Goal: Information Seeking & Learning: Learn about a topic

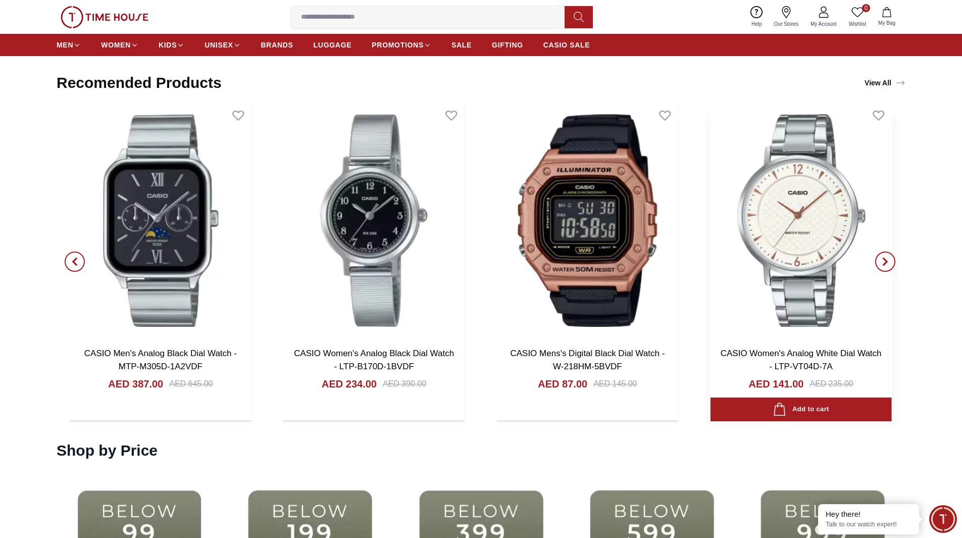
scroll to position [1920, 0]
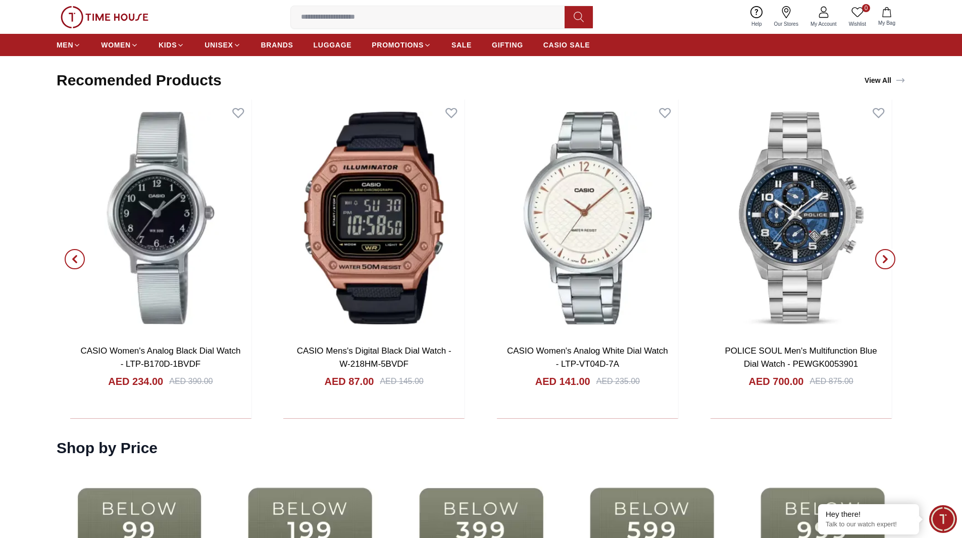
click at [521, 260] on icon "button" at bounding box center [886, 259] width 8 height 8
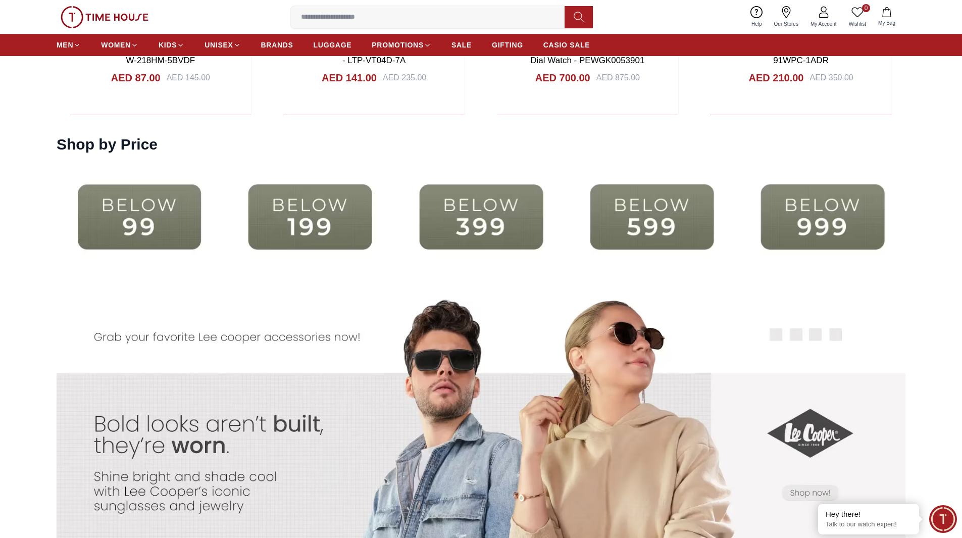
scroll to position [2223, 0]
click at [328, 235] on img at bounding box center [310, 217] width 166 height 107
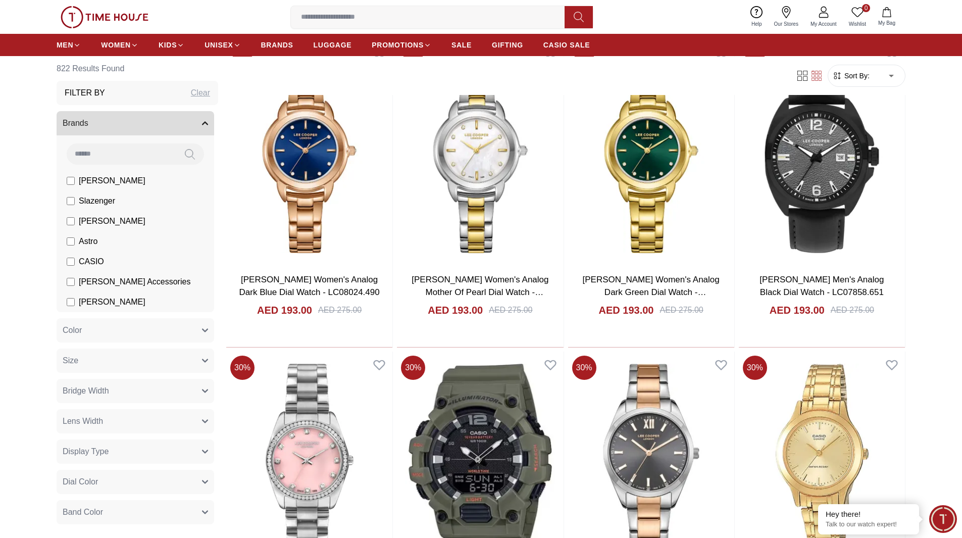
scroll to position [1111, 0]
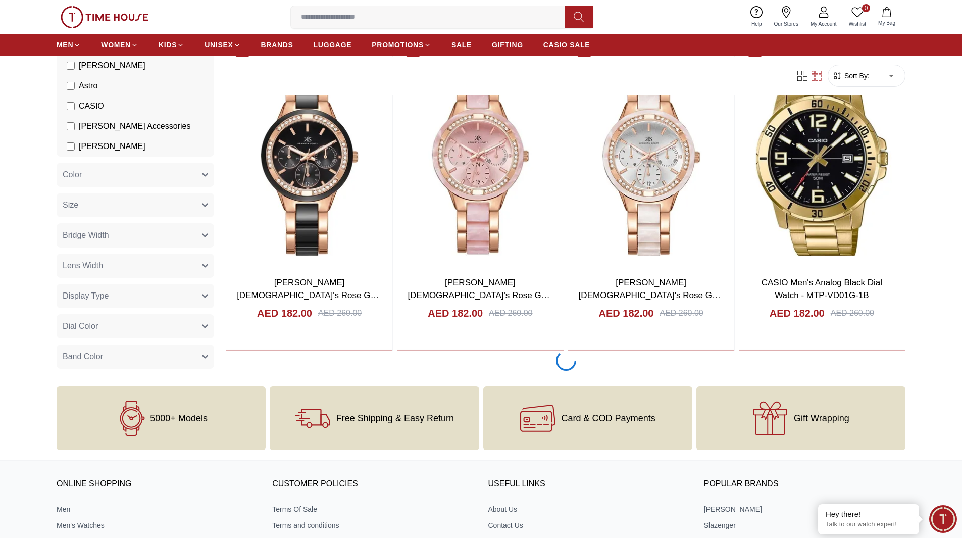
scroll to position [4481, 0]
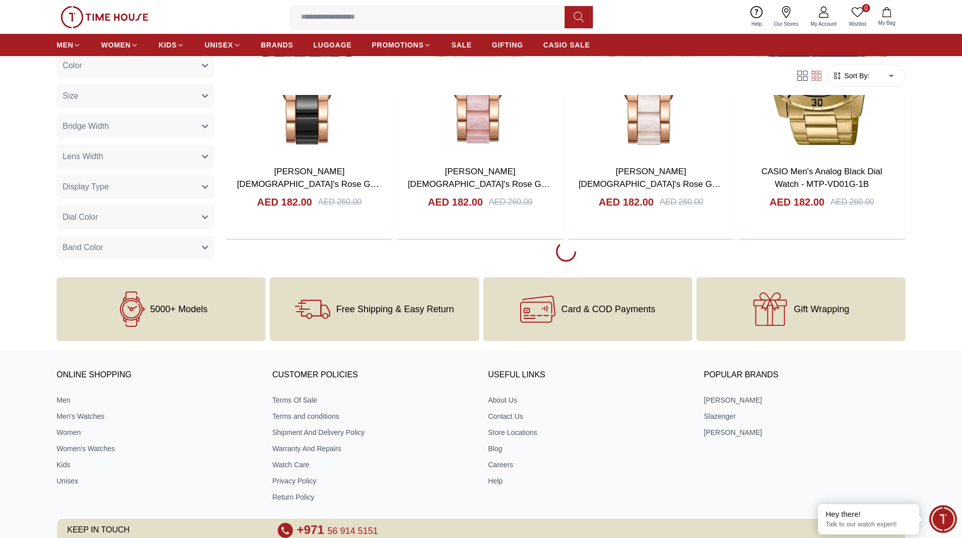
scroll to position [4228, 0]
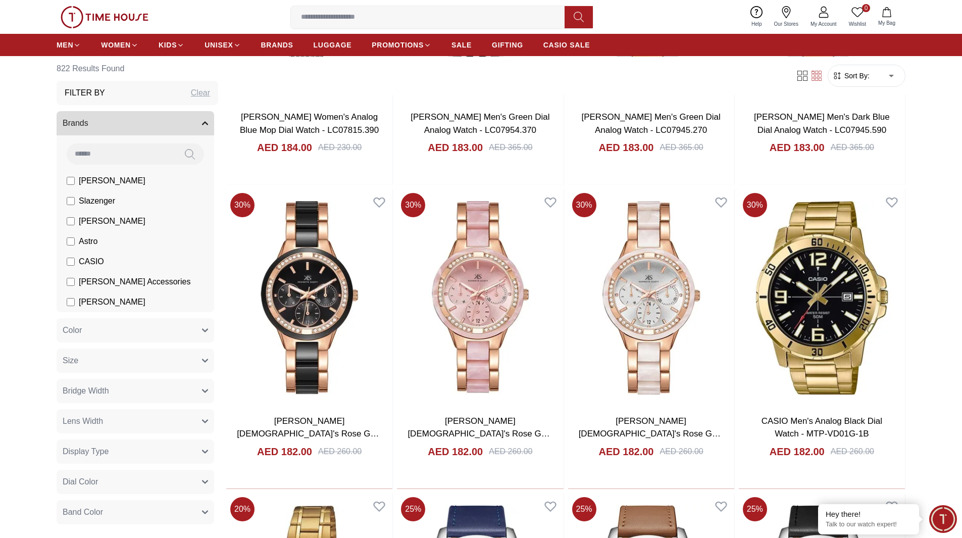
scroll to position [433, 0]
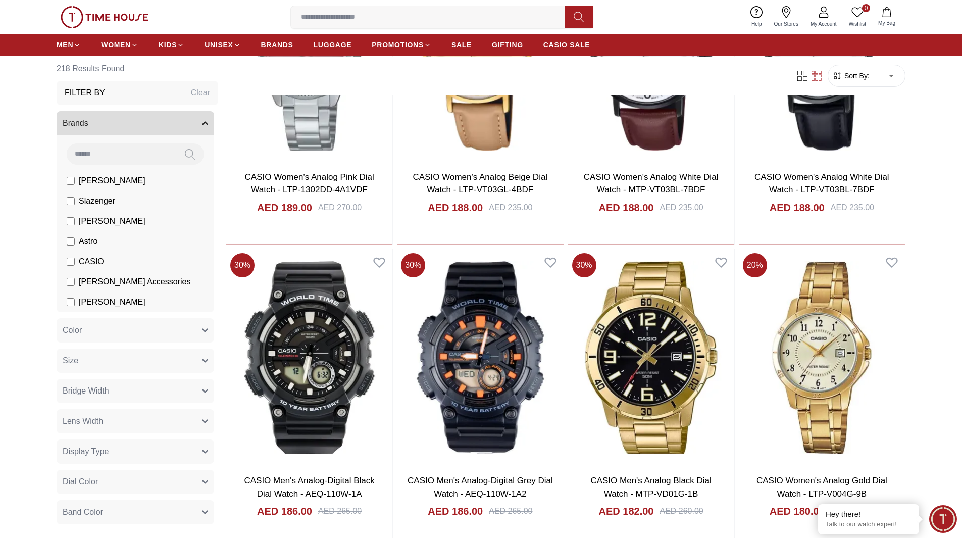
scroll to position [1263, 0]
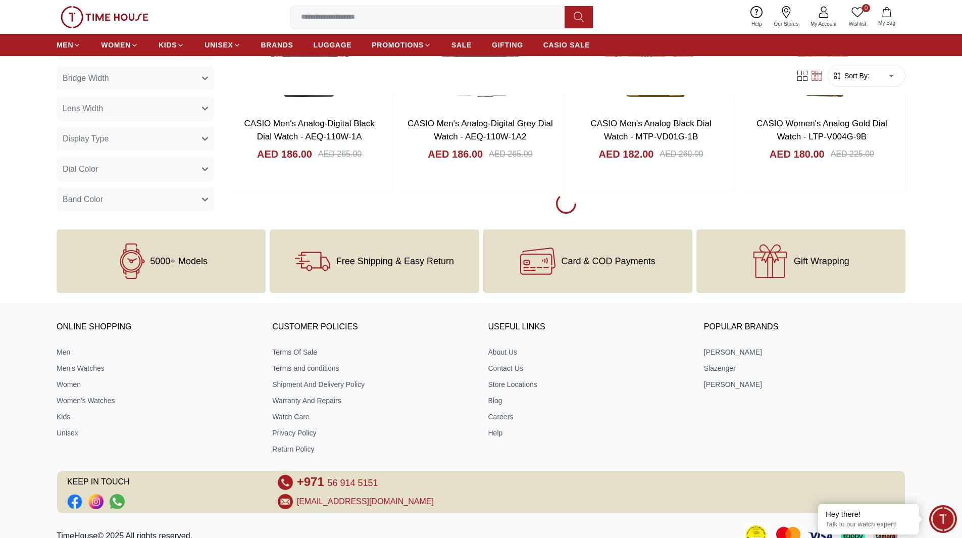
scroll to position [1516, 0]
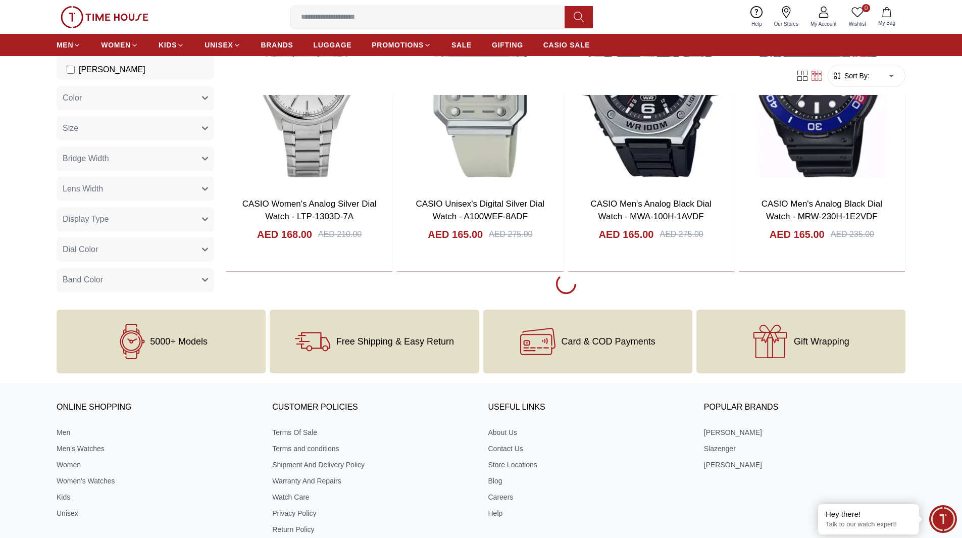
scroll to position [2930, 0]
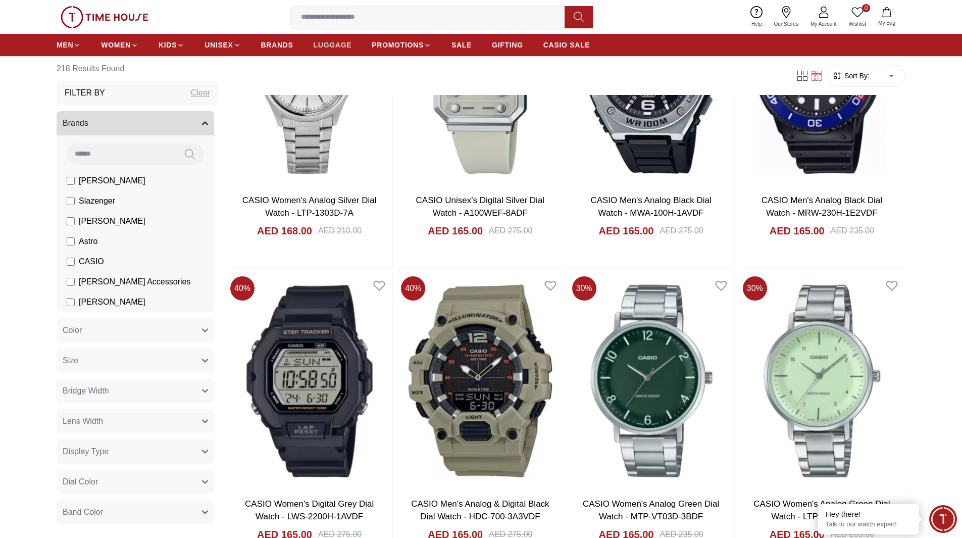
click at [331, 47] on span "LUGGAGE" at bounding box center [333, 45] width 38 height 10
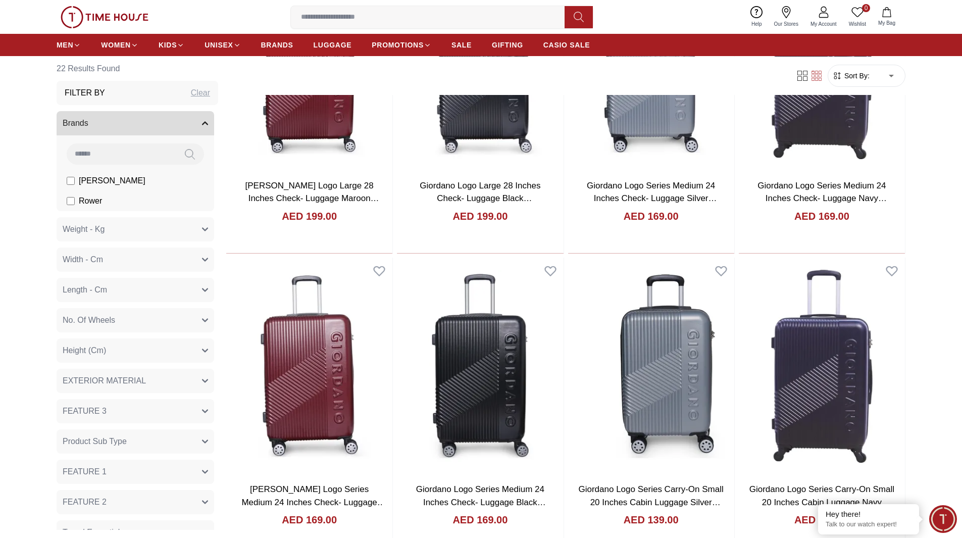
scroll to position [1212, 0]
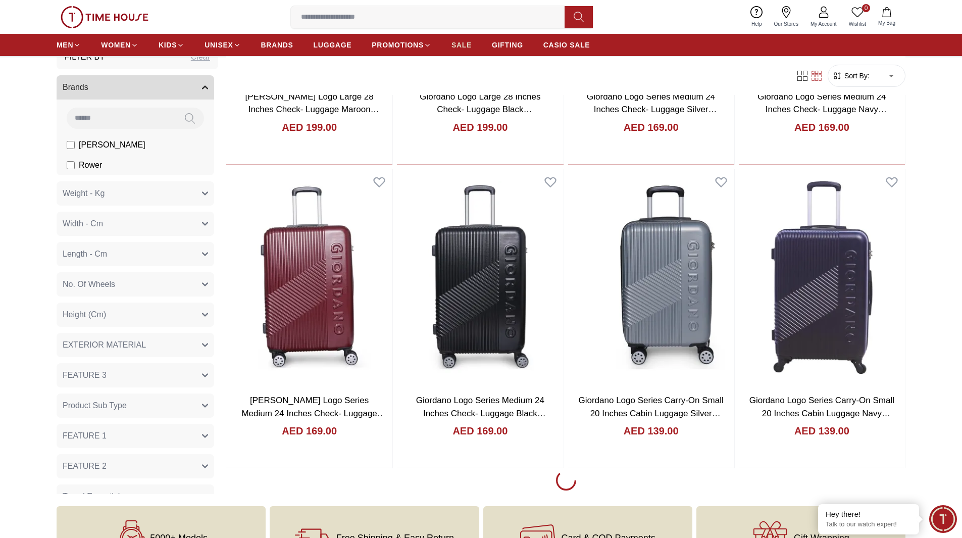
click at [458, 48] on span "SALE" at bounding box center [462, 45] width 20 height 10
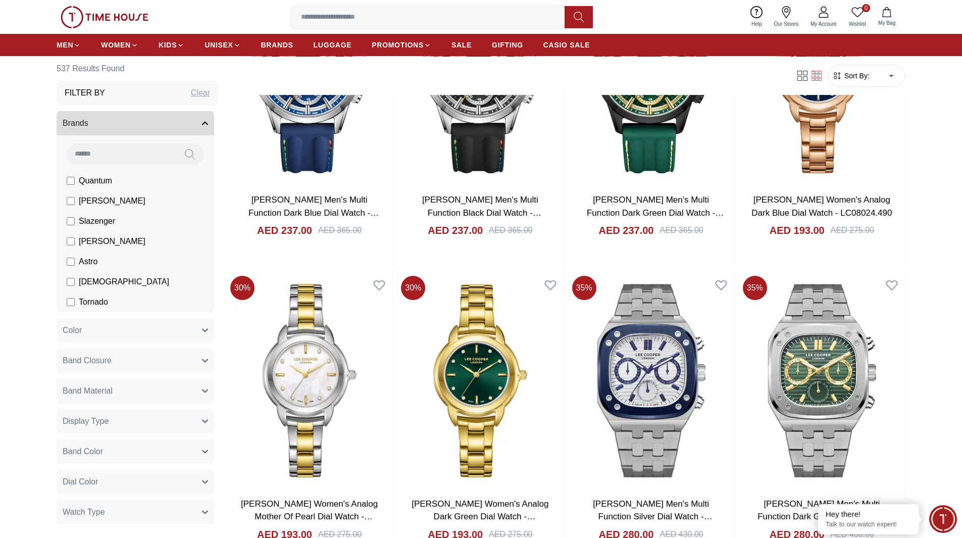
scroll to position [1667, 0]
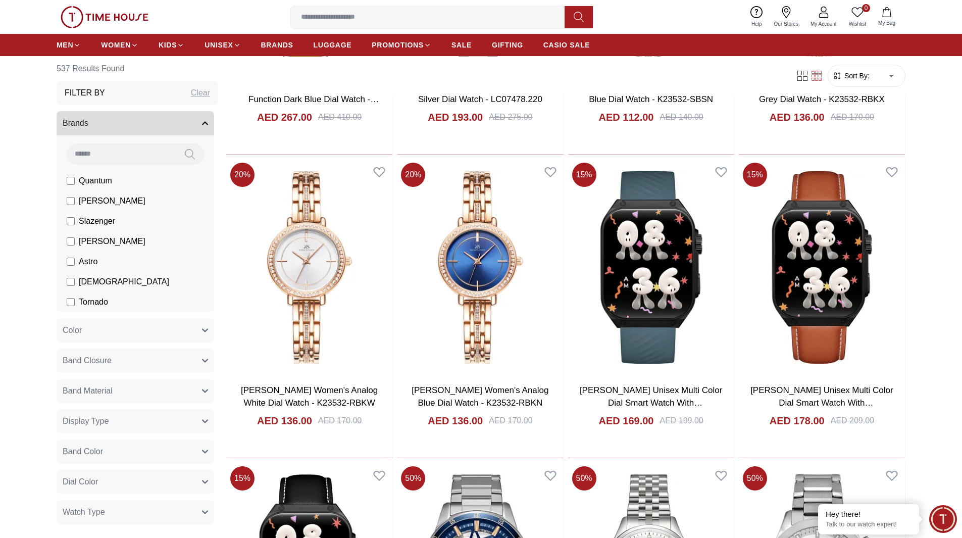
scroll to position [2576, 0]
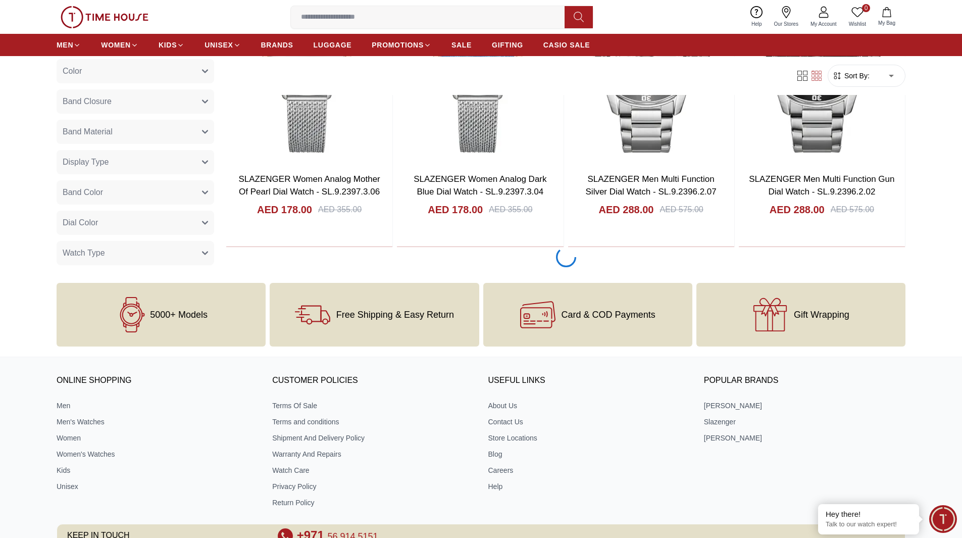
scroll to position [3132, 0]
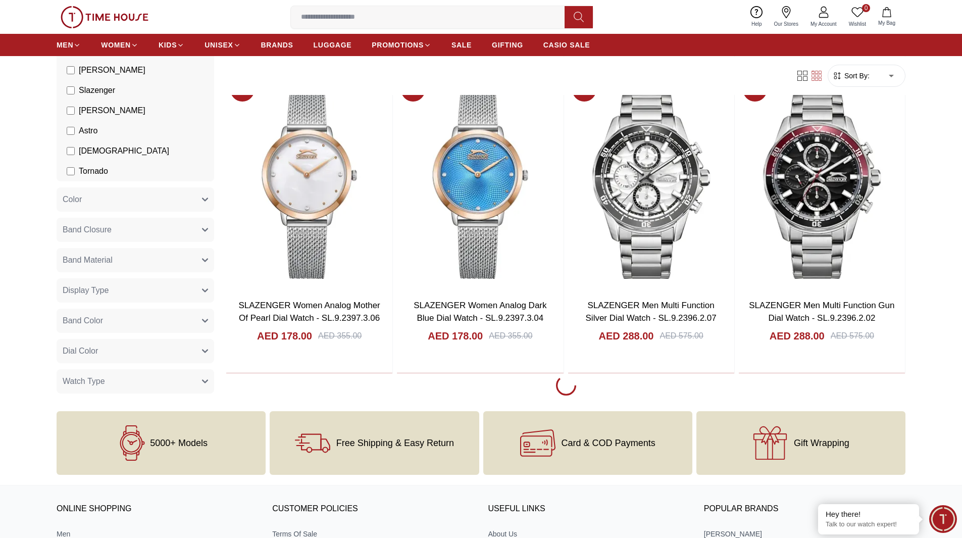
scroll to position [3031, 0]
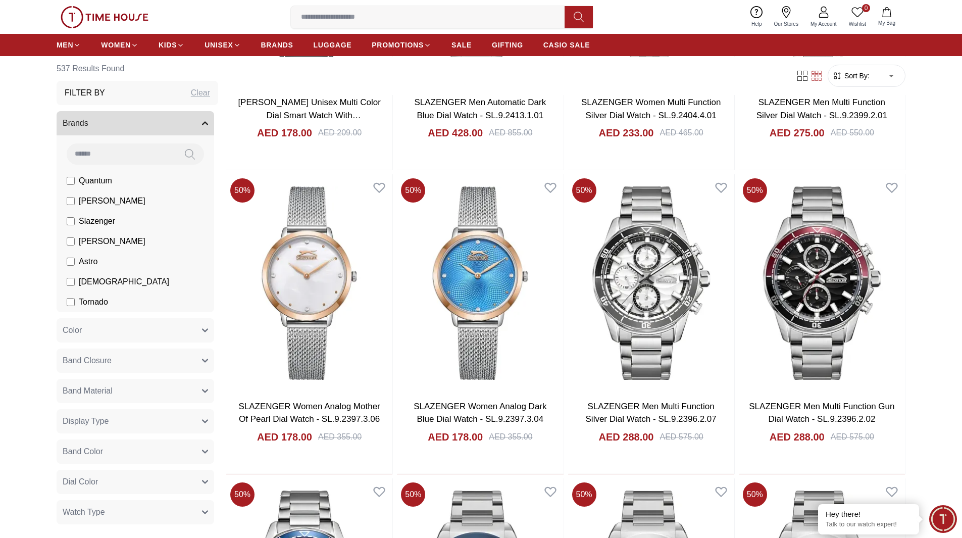
click at [87, 258] on span "Astro" at bounding box center [88, 262] width 19 height 12
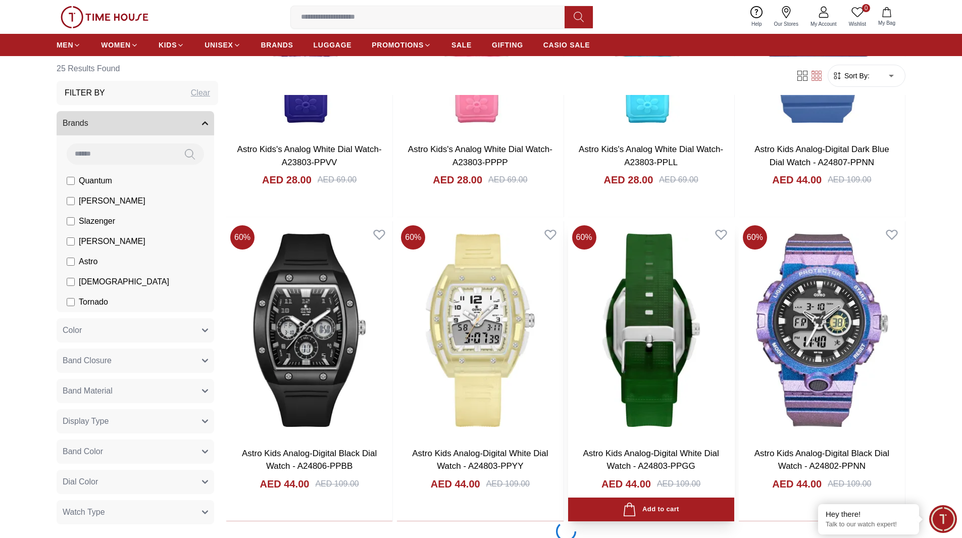
scroll to position [1718, 0]
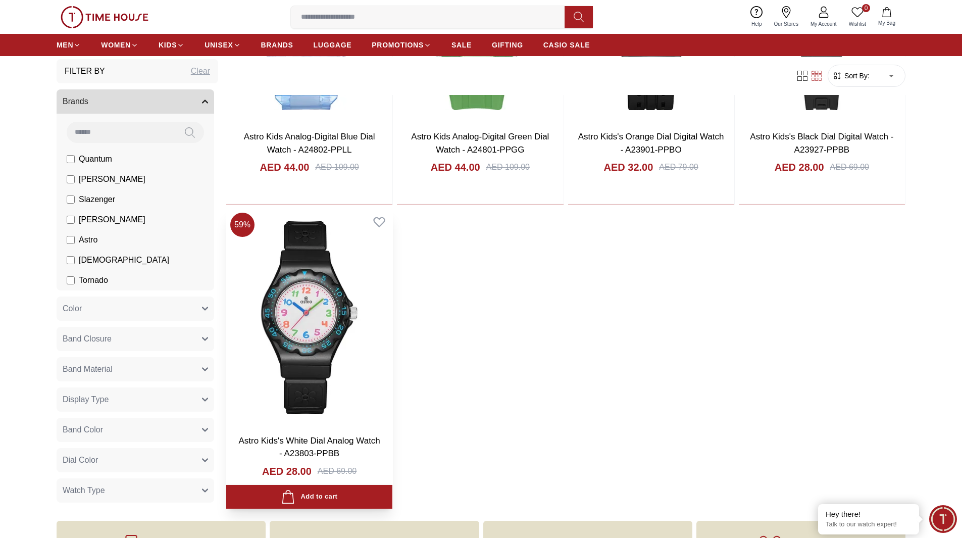
scroll to position [2223, 0]
